Goal: Task Accomplishment & Management: Manage account settings

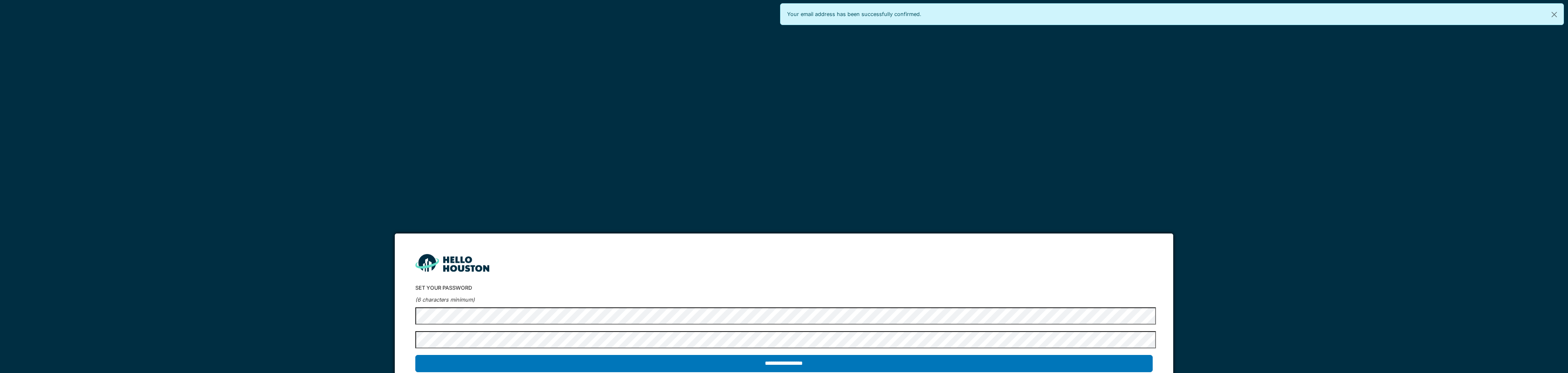
scroll to position [16, 0]
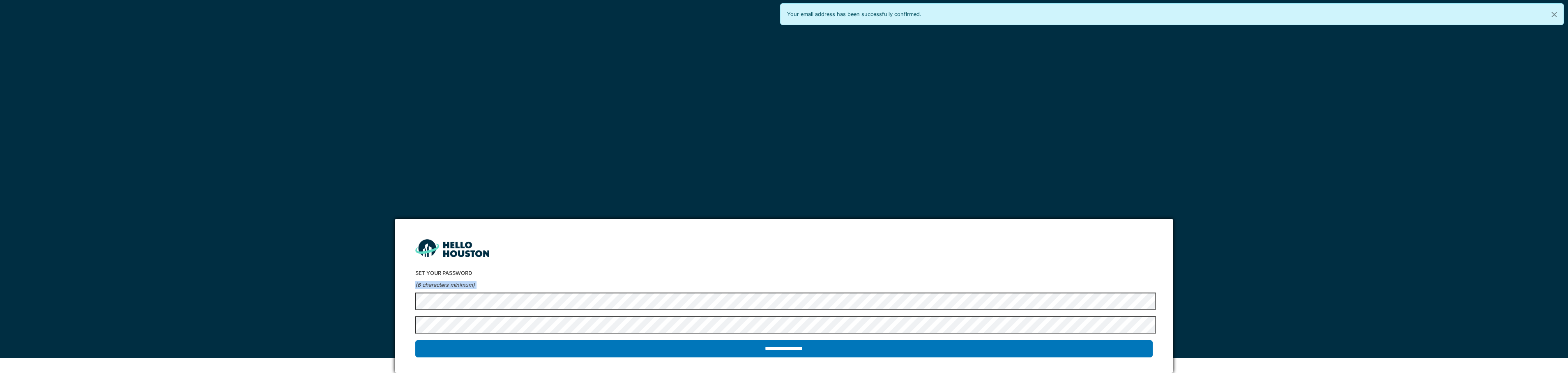
drag, startPoint x: 511, startPoint y: 311, endPoint x: 362, endPoint y: 286, distance: 151.1
click at [362, 286] on div "**********" at bounding box center [784, 172] width 1568 height 373
click at [407, 300] on form "**********" at bounding box center [784, 295] width 779 height 154
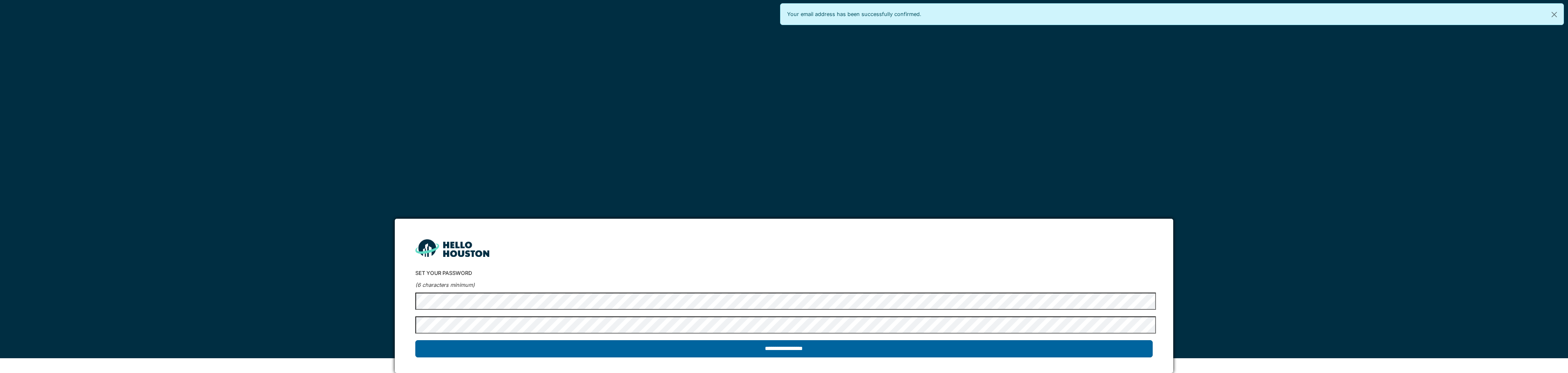
click at [774, 347] on input "**********" at bounding box center [784, 349] width 738 height 17
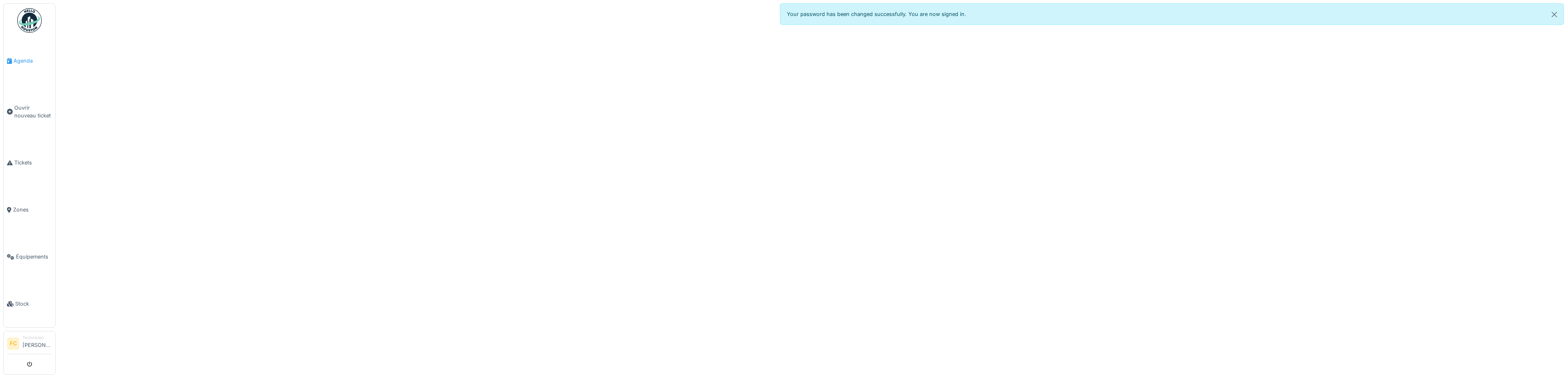
click at [29, 63] on span "Agenda" at bounding box center [32, 60] width 38 height 8
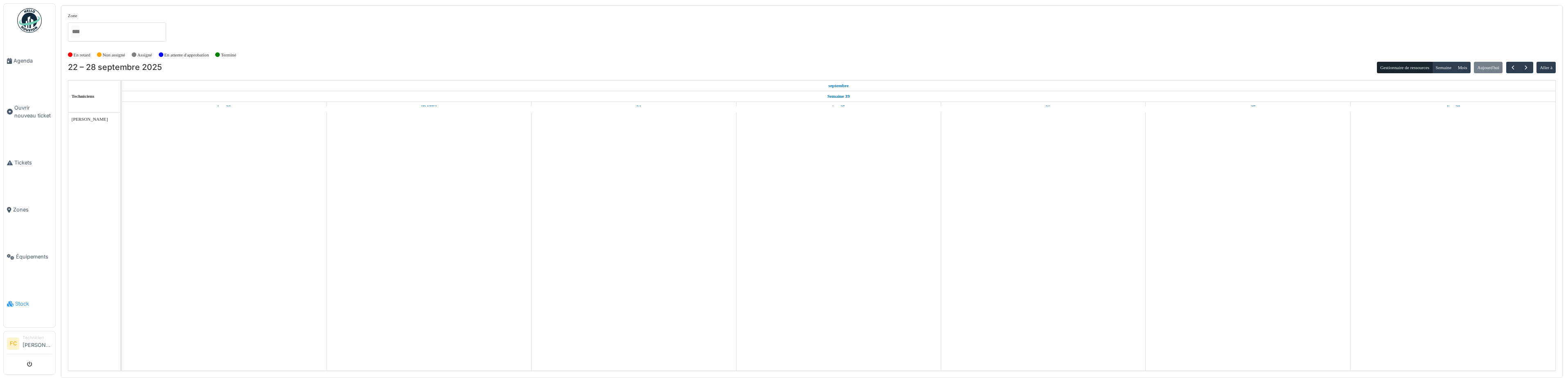
click at [16, 300] on li "Stock" at bounding box center [29, 304] width 45 height 8
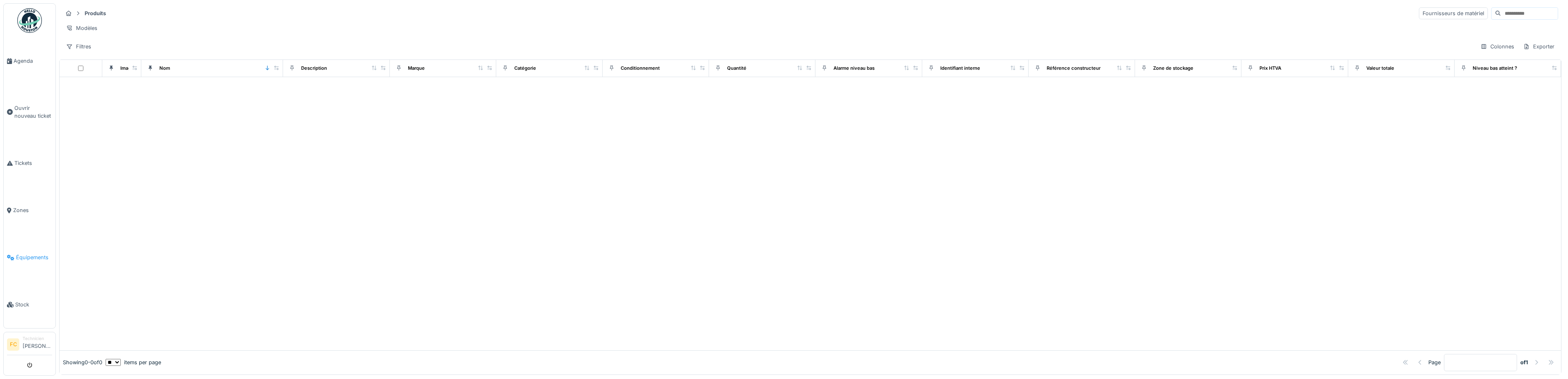
click at [32, 253] on span "Équipements" at bounding box center [34, 257] width 36 height 8
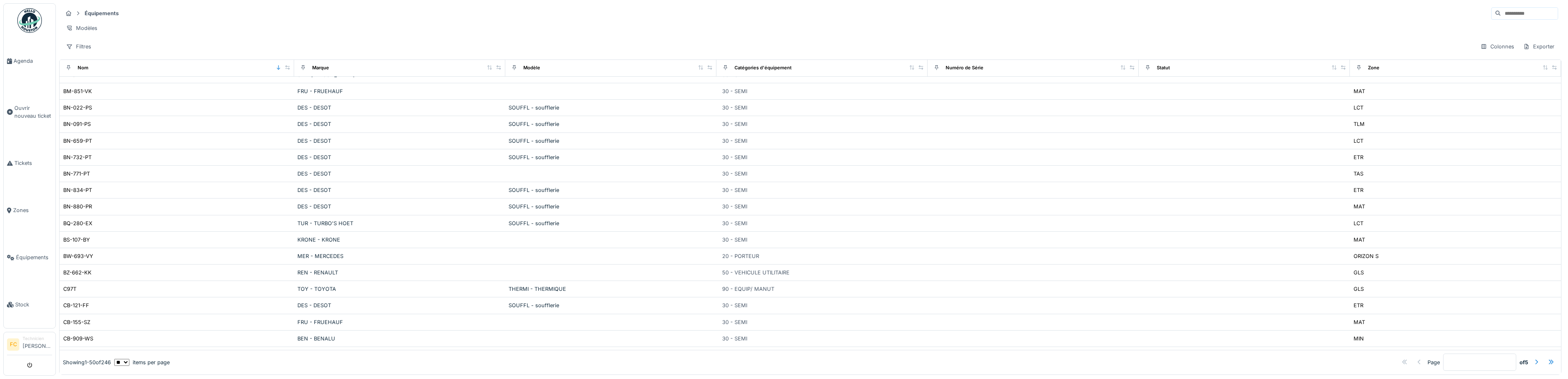
scroll to position [569, 0]
click at [1533, 359] on div at bounding box center [1536, 363] width 7 height 8
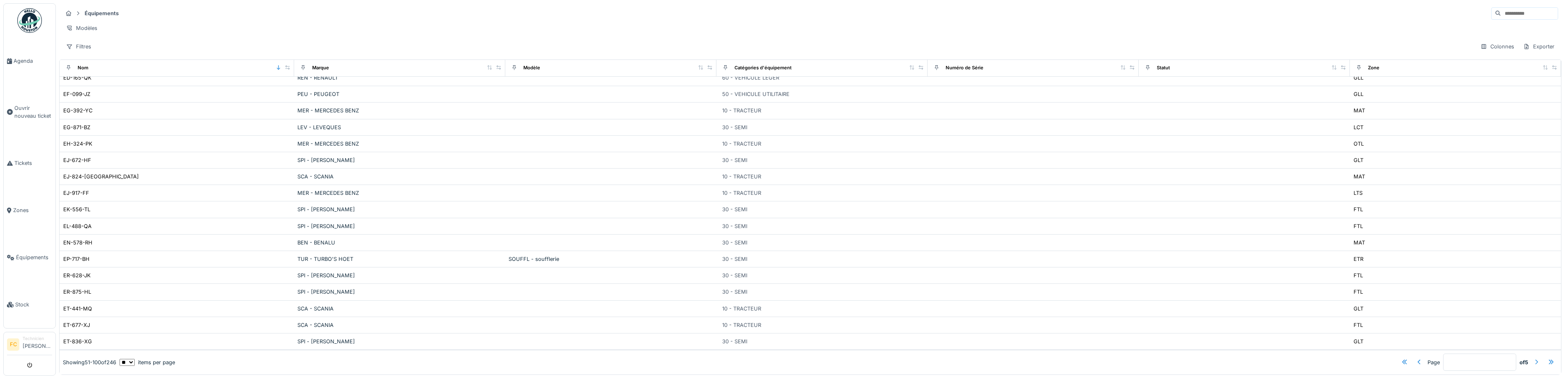
click at [1533, 359] on div at bounding box center [1536, 363] width 7 height 8
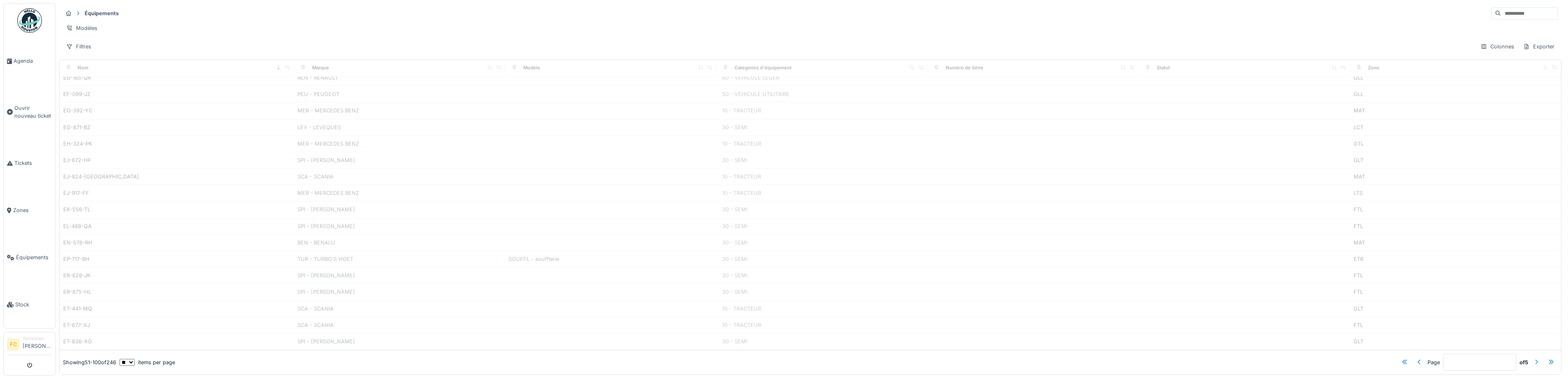
type input "*"
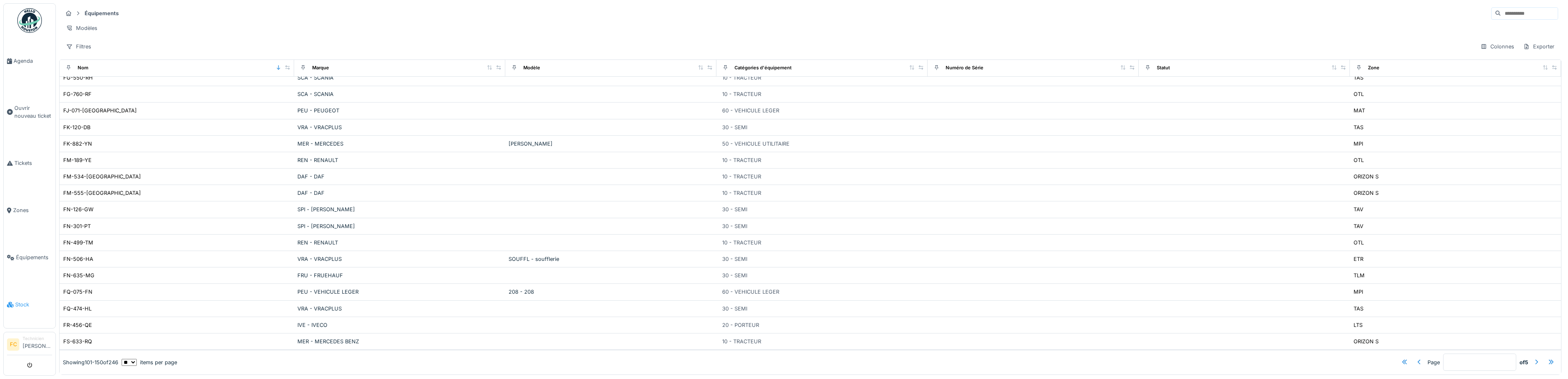
click at [18, 301] on span "Stock" at bounding box center [34, 305] width 37 height 8
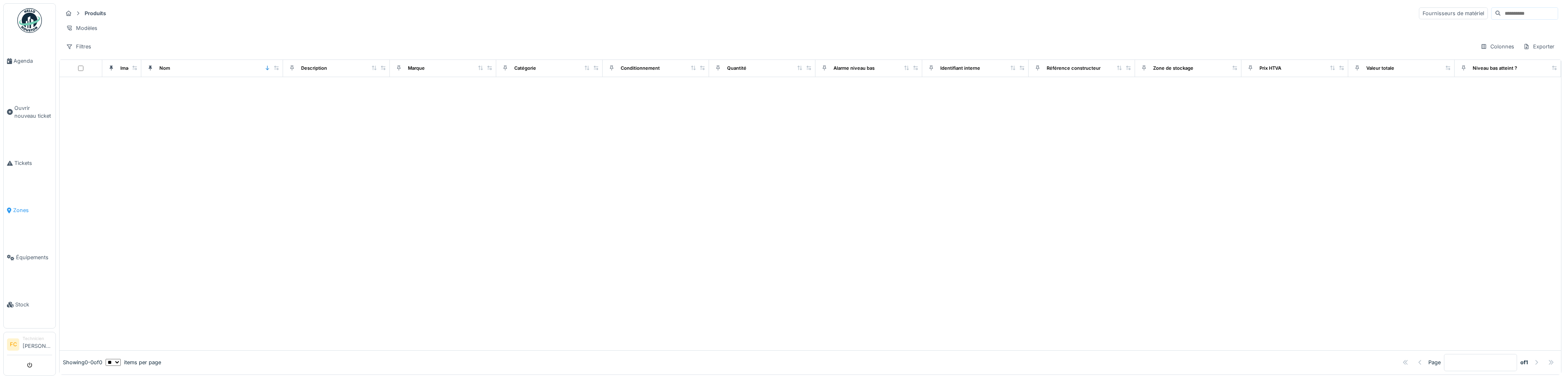
click at [13, 206] on span "Zones" at bounding box center [33, 210] width 39 height 8
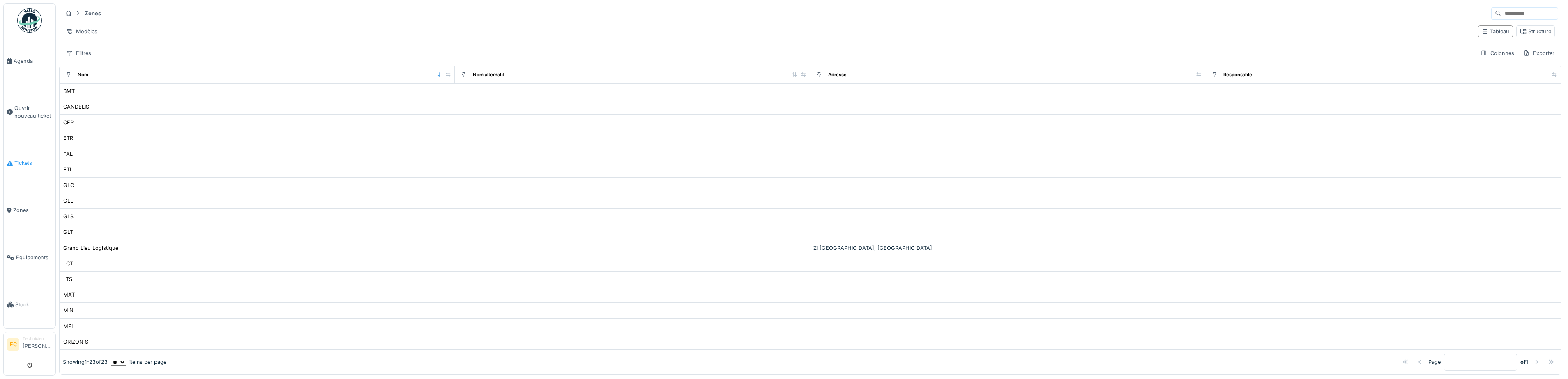
click at [21, 159] on span "Tickets" at bounding box center [34, 163] width 38 height 8
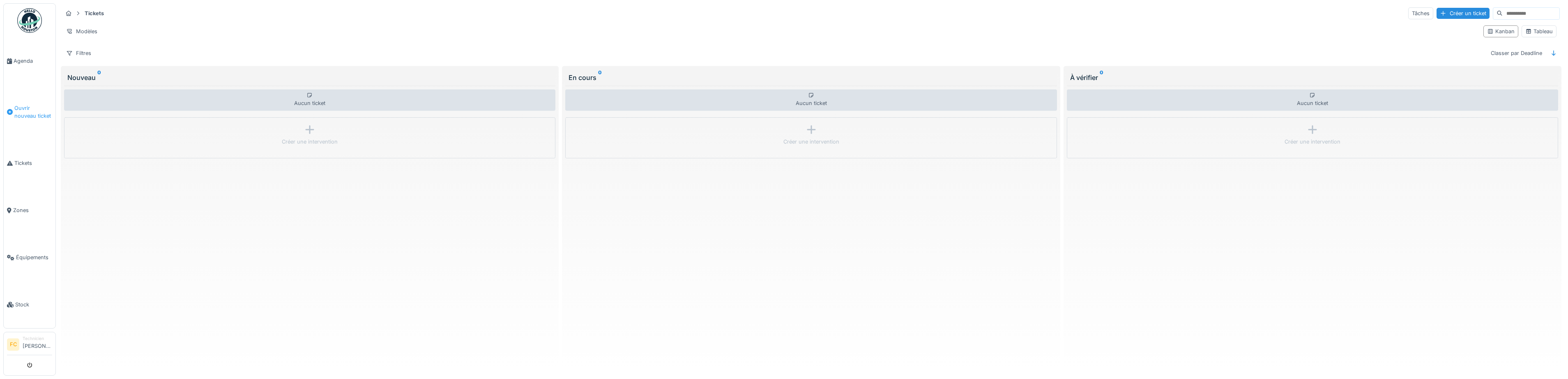
click at [33, 109] on span "Ouvrir nouveau ticket" at bounding box center [34, 112] width 38 height 16
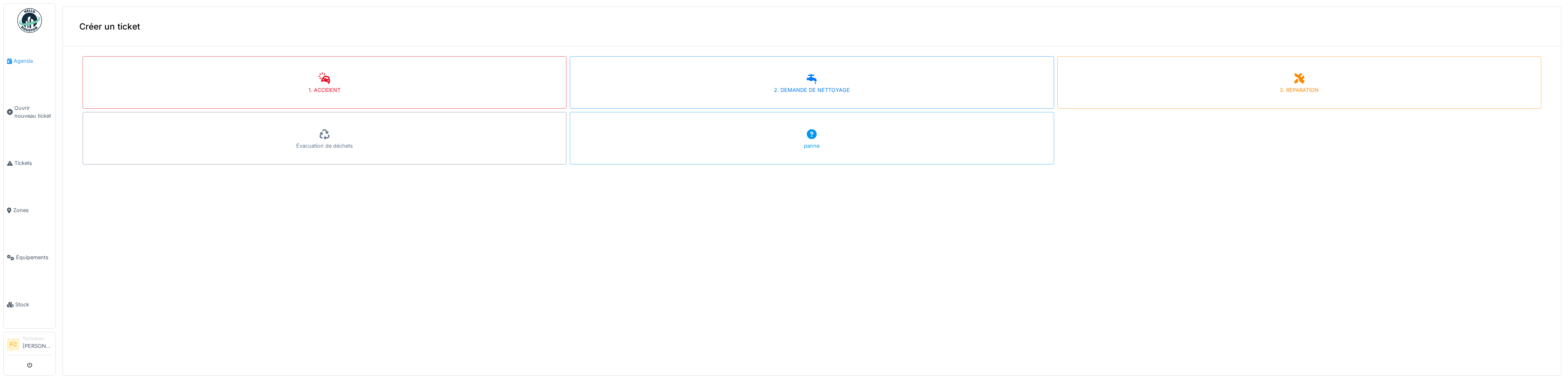
click at [29, 59] on span "Agenda" at bounding box center [32, 60] width 38 height 8
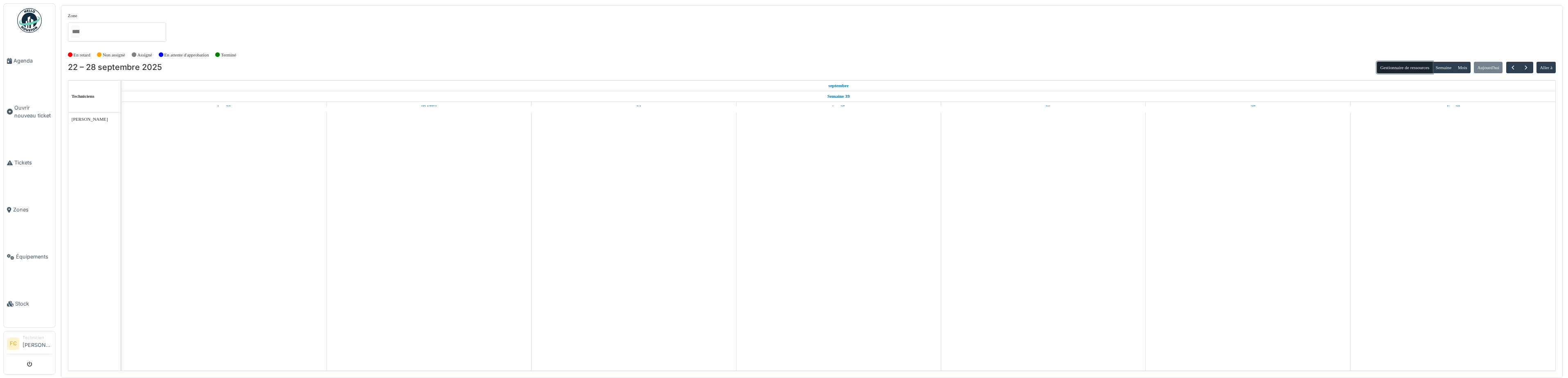
click at [1400, 63] on button "Gestionnaire de ressources" at bounding box center [1404, 68] width 55 height 12
click at [1404, 71] on button "Gestionnaire de ressources" at bounding box center [1404, 68] width 55 height 12
click at [40, 164] on link "Tickets" at bounding box center [29, 163] width 52 height 47
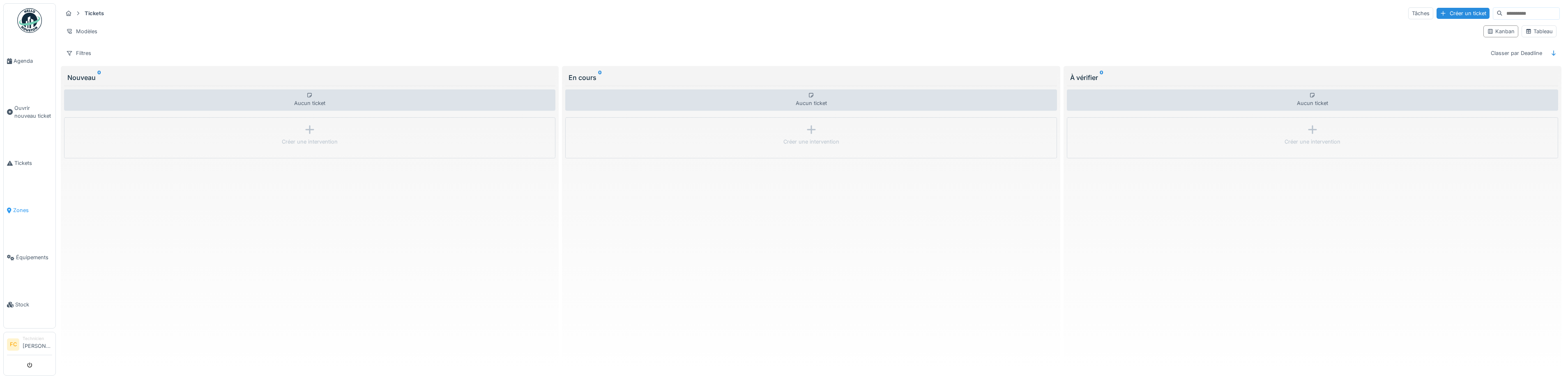
click at [18, 211] on link "Zones" at bounding box center [29, 210] width 52 height 47
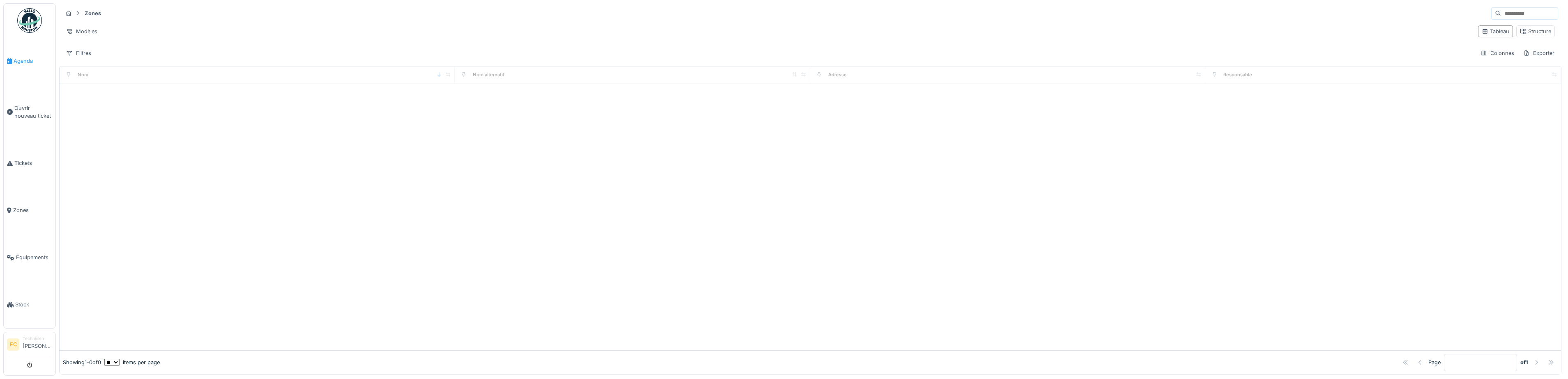
click at [19, 57] on span "Agenda" at bounding box center [32, 60] width 38 height 8
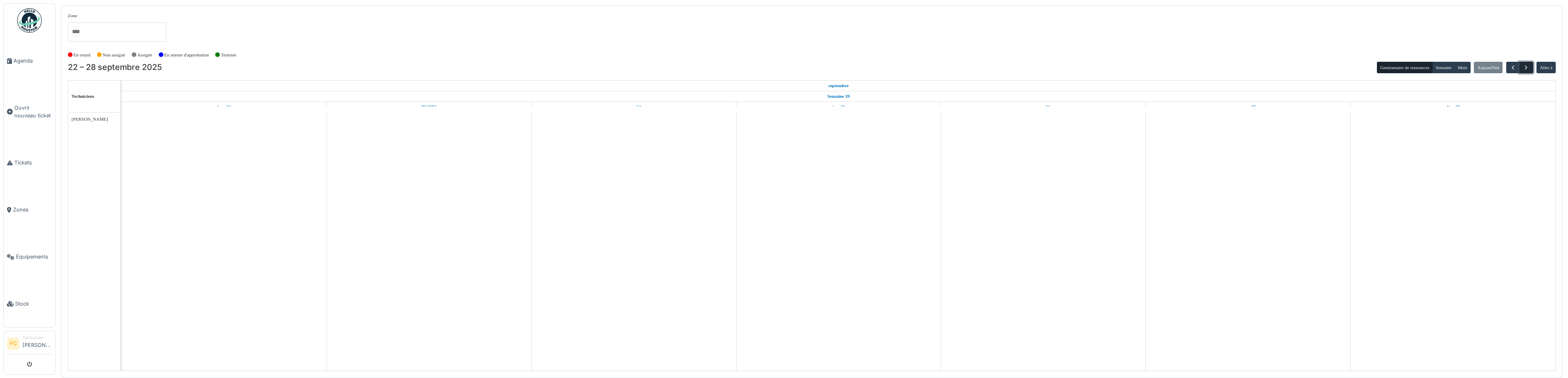
click at [1521, 67] on button "button" at bounding box center [1526, 68] width 13 height 12
click at [1516, 69] on span "button" at bounding box center [1513, 68] width 7 height 7
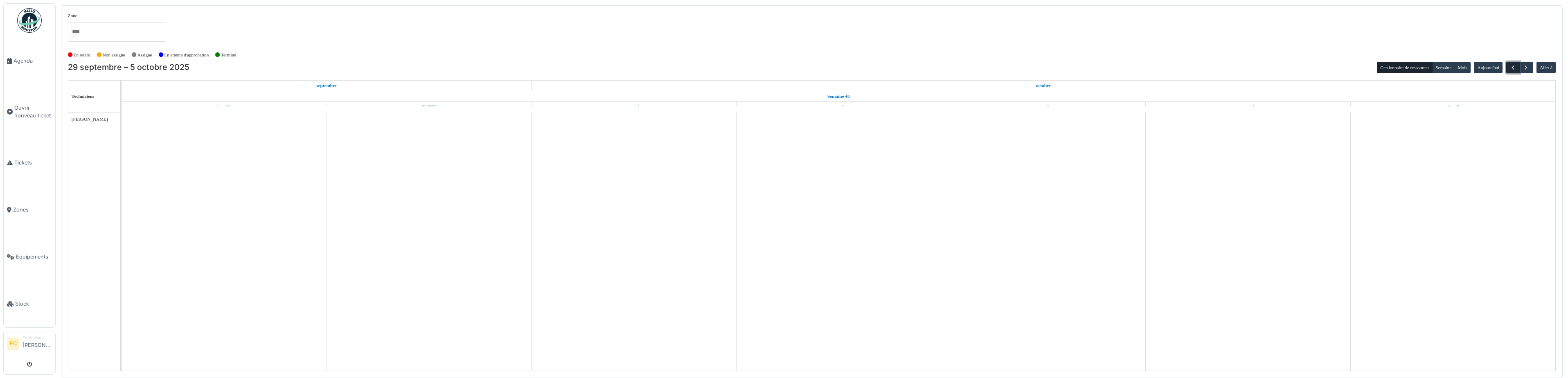
click at [1516, 69] on span "button" at bounding box center [1513, 68] width 7 height 7
